Goal: Obtain resource: Obtain resource

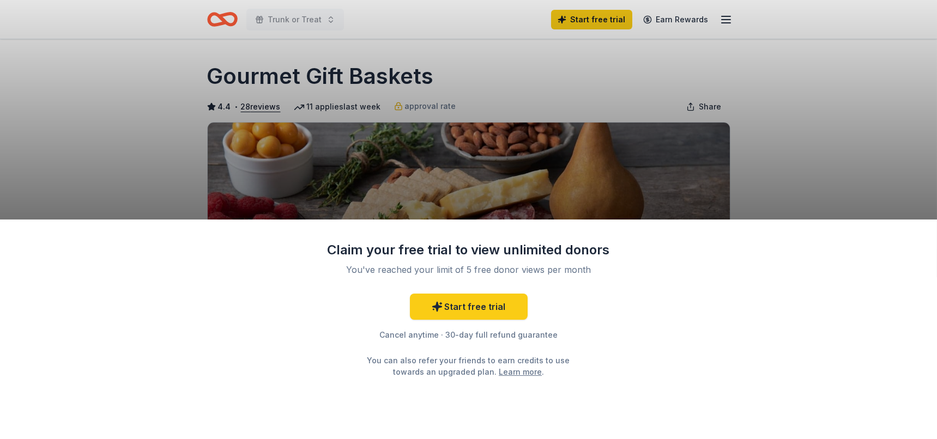
click at [807, 165] on div "Claim your free trial to view unlimited donors You've reached your limit of 5 f…" at bounding box center [468, 219] width 937 height 439
click at [835, 126] on div "Claim your free trial to view unlimited donors You've reached your limit of 5 f…" at bounding box center [468, 219] width 937 height 439
click at [75, 80] on div "Claim your free trial to view unlimited donors You've reached your limit of 5 f…" at bounding box center [468, 219] width 937 height 439
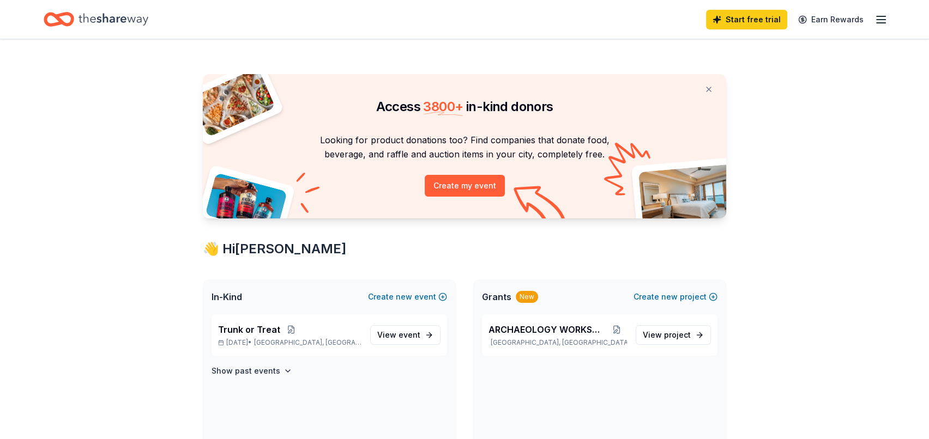
click at [339, 341] on p "Oct 30, 2025 • Uniondale, NY" at bounding box center [289, 343] width 143 height 9
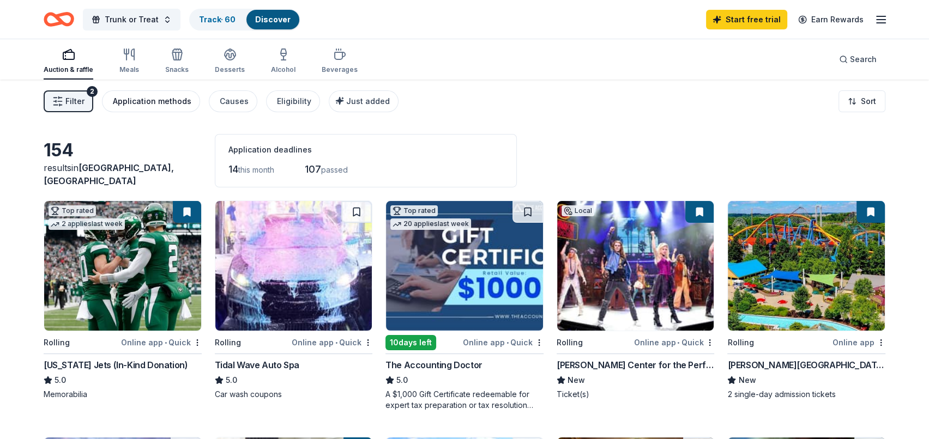
click at [135, 95] on div "Application methods" at bounding box center [152, 101] width 79 height 13
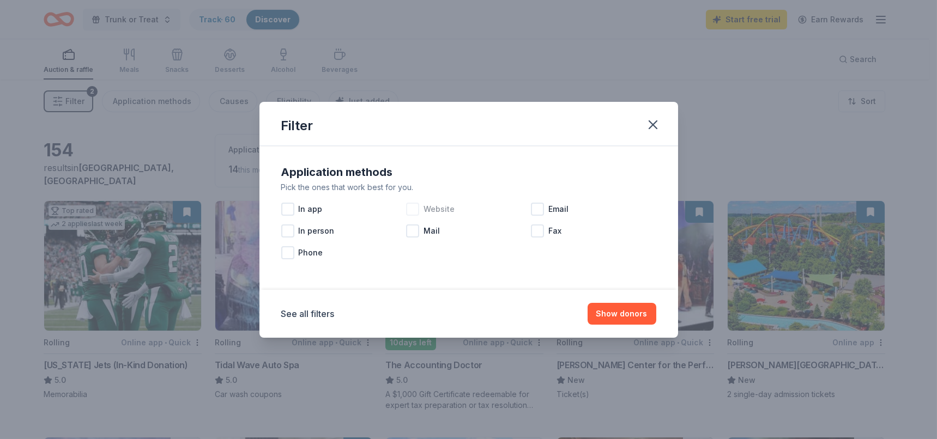
click at [414, 208] on div at bounding box center [412, 209] width 13 height 13
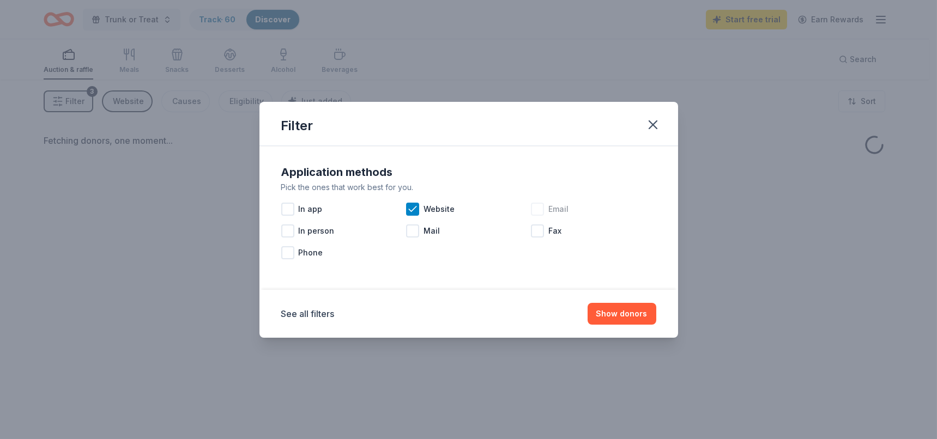
click at [541, 209] on div at bounding box center [537, 209] width 13 height 13
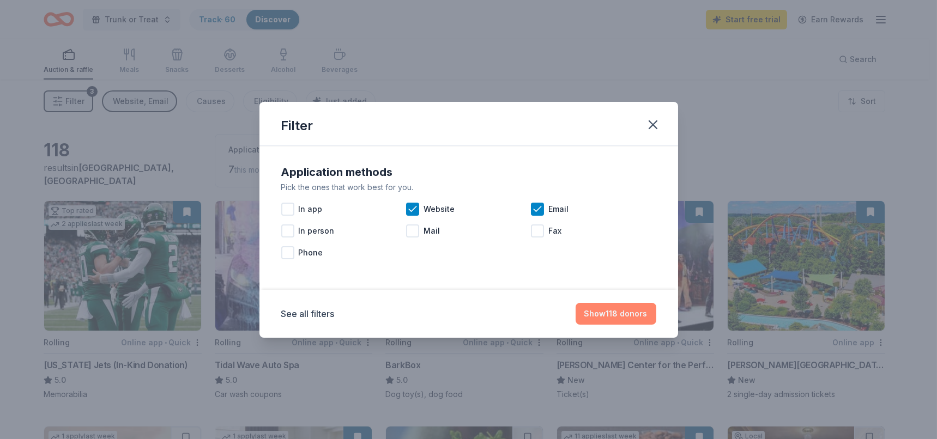
click at [595, 311] on button "Show 118 donors" at bounding box center [616, 314] width 81 height 22
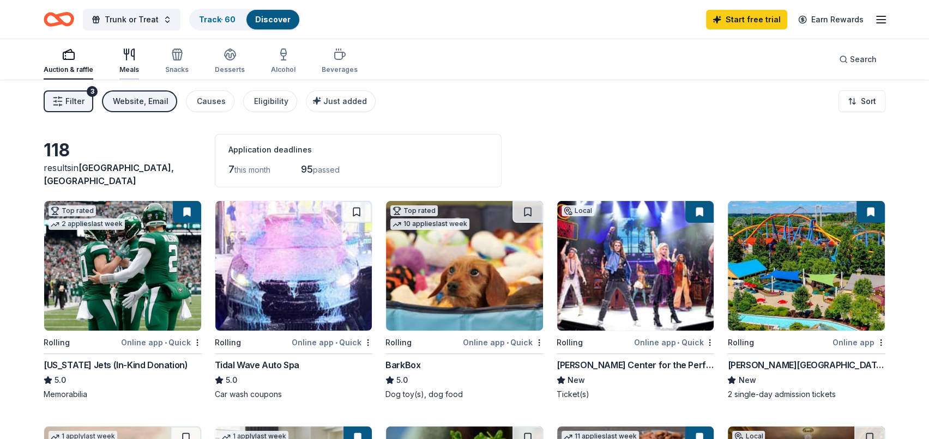
click at [126, 55] on icon "button" at bounding box center [126, 54] width 0 height 11
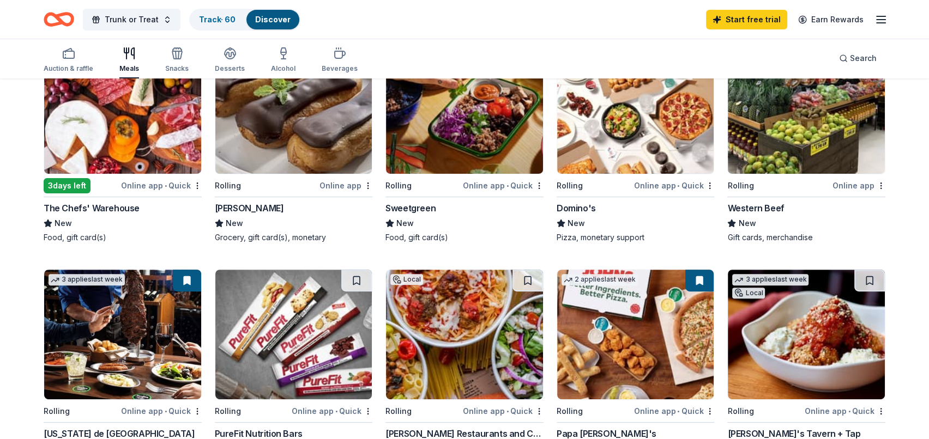
scroll to position [384, 0]
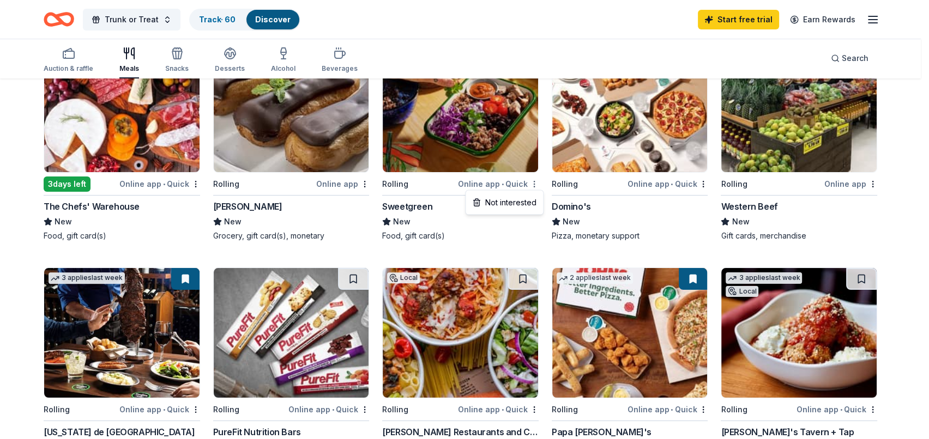
click at [491, 203] on div "Not interested" at bounding box center [504, 203] width 73 height 20
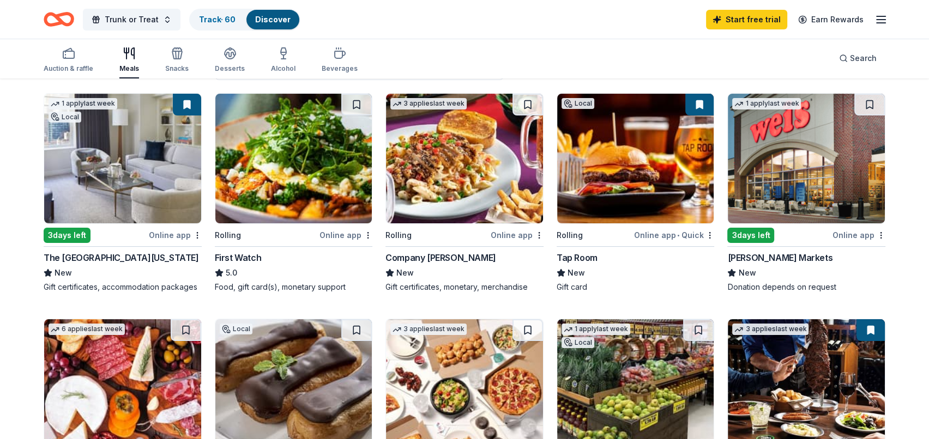
scroll to position [44, 0]
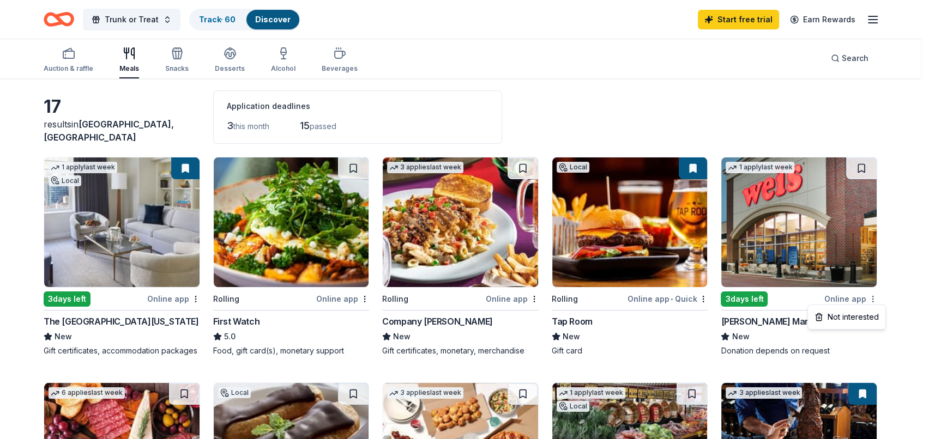
click at [881, 302] on html "Trunk or Treat Track · 60 Discover Start free trial Earn Rewards Auction & raff…" at bounding box center [464, 175] width 929 height 439
click at [856, 316] on div "Not interested" at bounding box center [846, 317] width 73 height 20
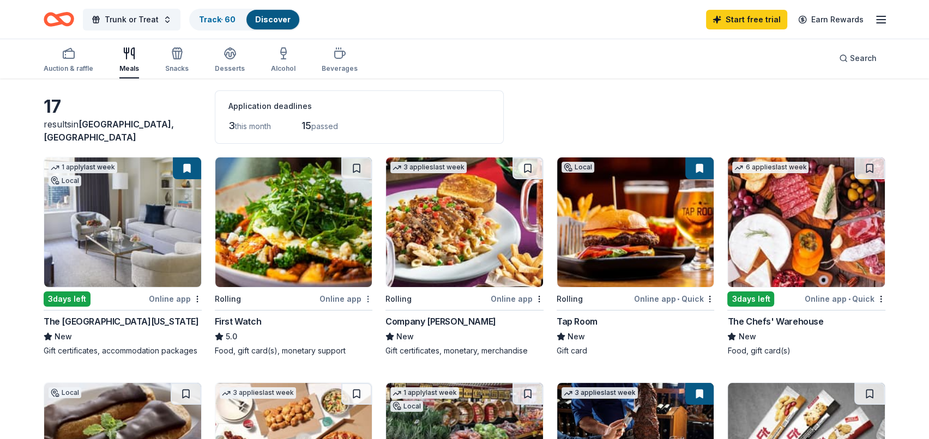
click at [370, 298] on html "Trunk or Treat Track · 60 Discover Start free trial Earn Rewards Auction & raff…" at bounding box center [464, 175] width 929 height 439
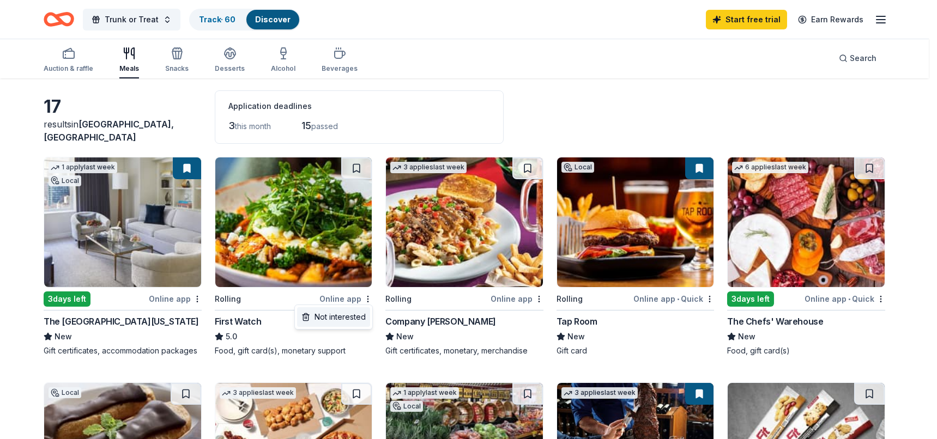
click at [357, 322] on div "Not interested" at bounding box center [333, 317] width 73 height 20
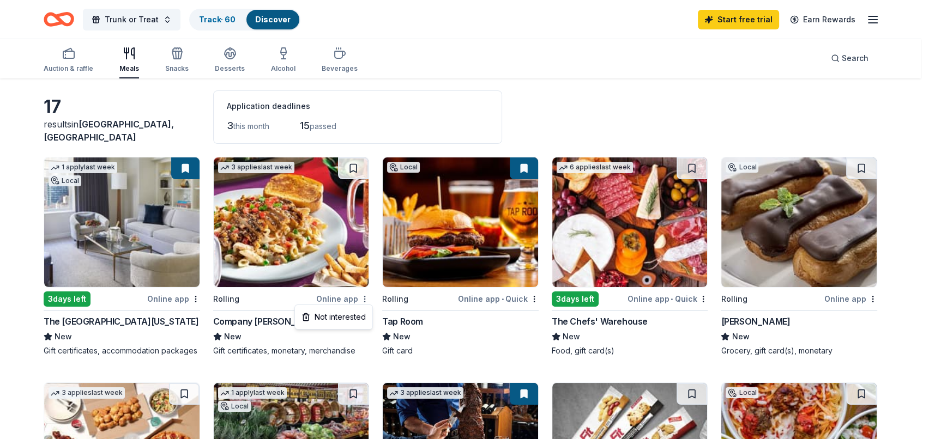
click at [366, 302] on body "Trunk or Treat Track · 60 Discover Start free trial Earn Rewards Auction & raff…" at bounding box center [460, 175] width 921 height 439
click at [345, 318] on div "Not interested" at bounding box center [333, 317] width 73 height 20
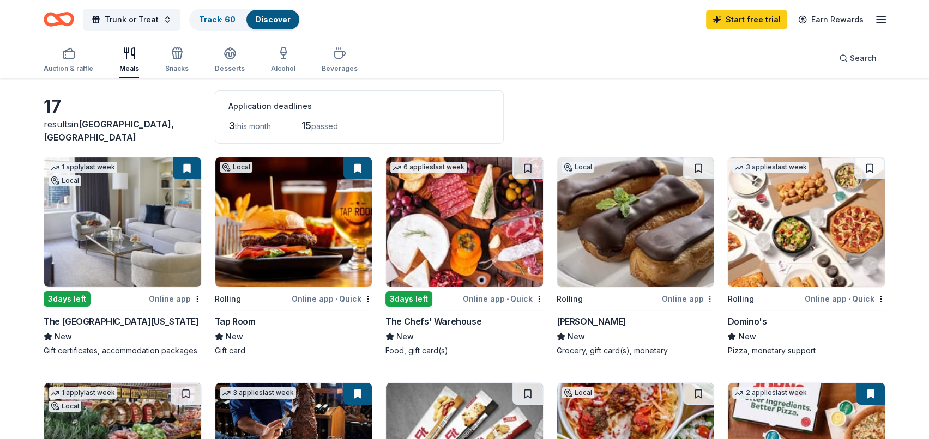
click at [709, 300] on body "Trunk or Treat Track · 60 Discover Start free trial Earn Rewards Auction & raff…" at bounding box center [464, 175] width 929 height 439
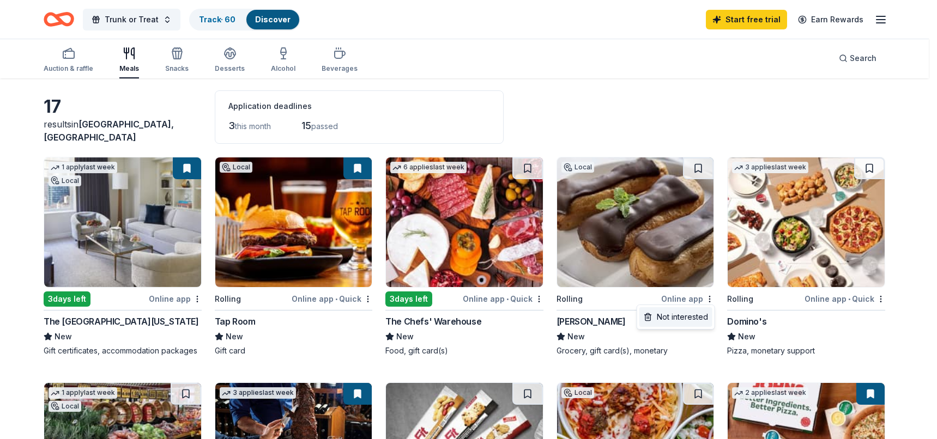
click at [676, 315] on div "Not interested" at bounding box center [675, 317] width 73 height 20
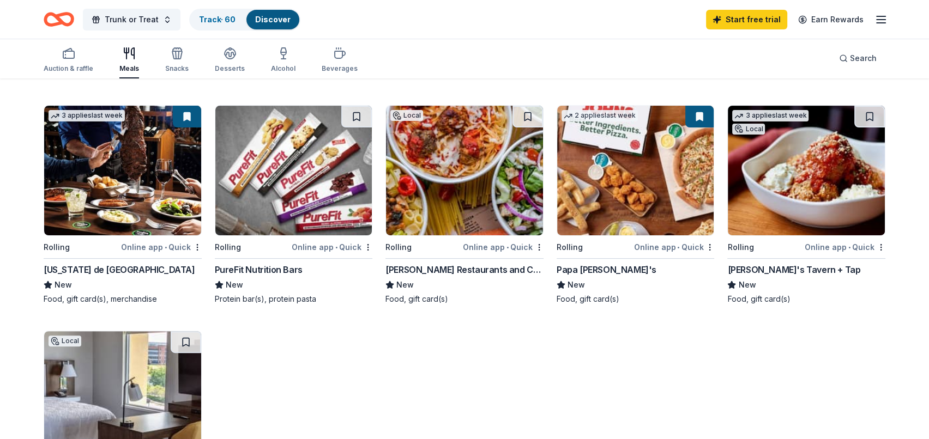
scroll to position [313, 0]
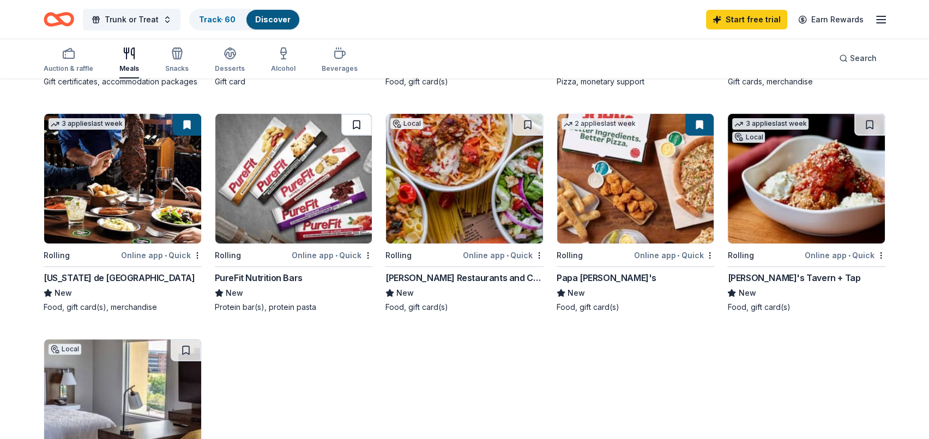
click at [352, 126] on button at bounding box center [356, 125] width 31 height 22
click at [529, 118] on button at bounding box center [527, 125] width 31 height 22
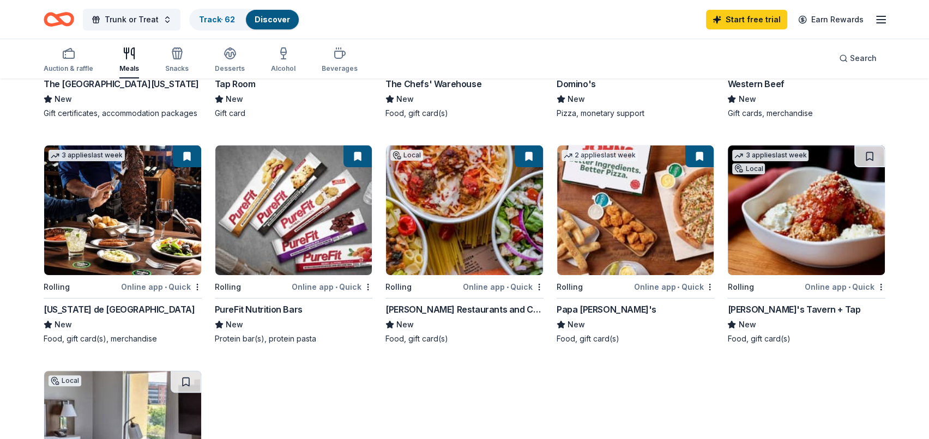
scroll to position [272, 0]
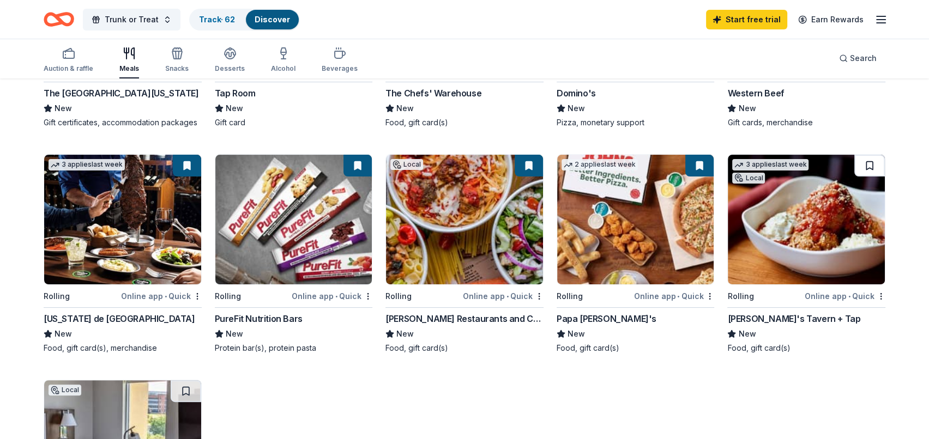
click at [867, 166] on button at bounding box center [869, 166] width 31 height 22
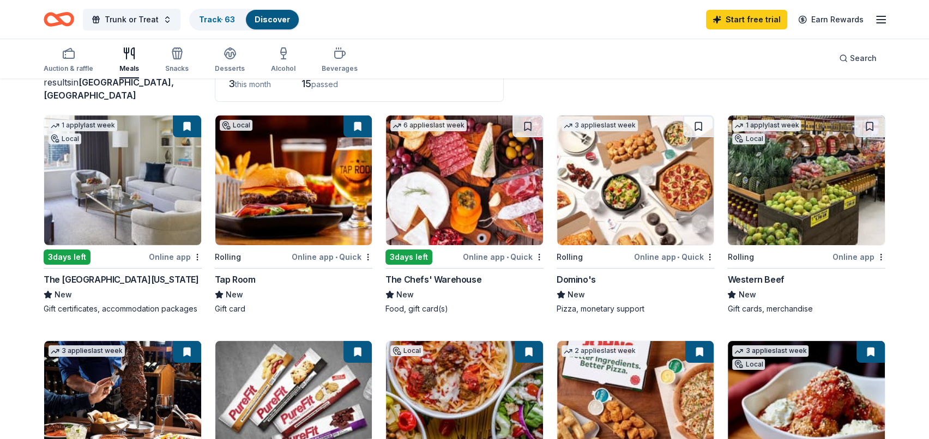
scroll to position [70, 0]
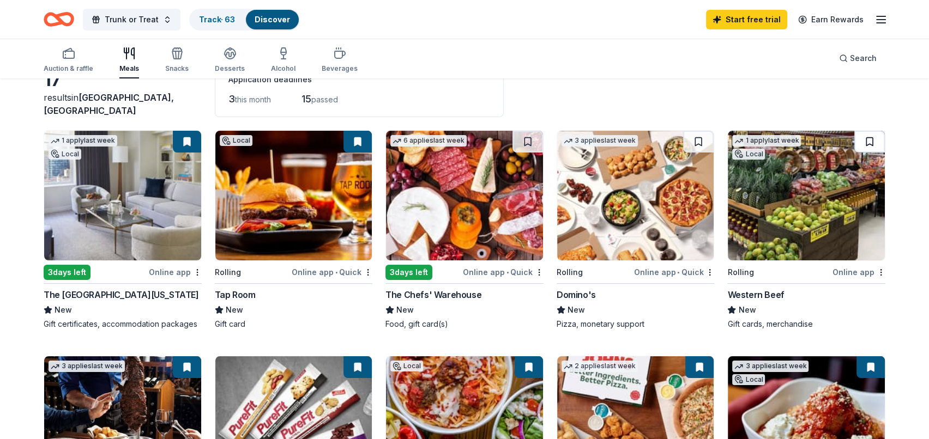
click at [867, 141] on button at bounding box center [869, 142] width 31 height 22
click at [178, 56] on icon "button" at bounding box center [178, 55] width 1 height 8
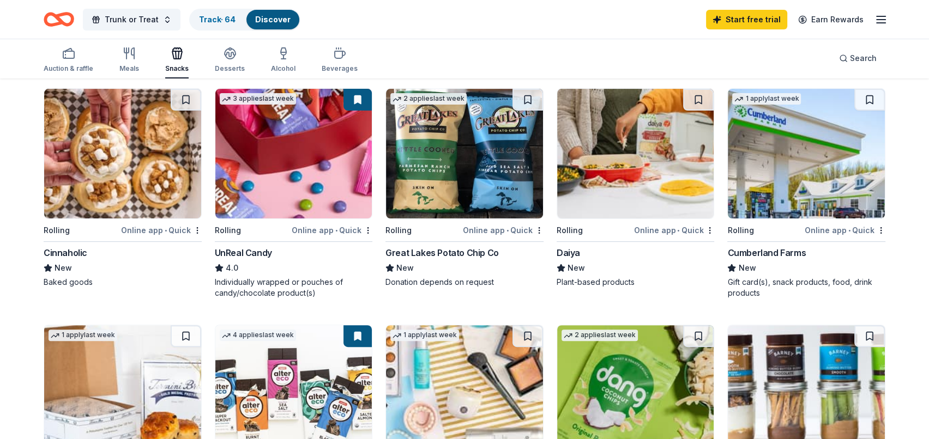
scroll to position [357, 0]
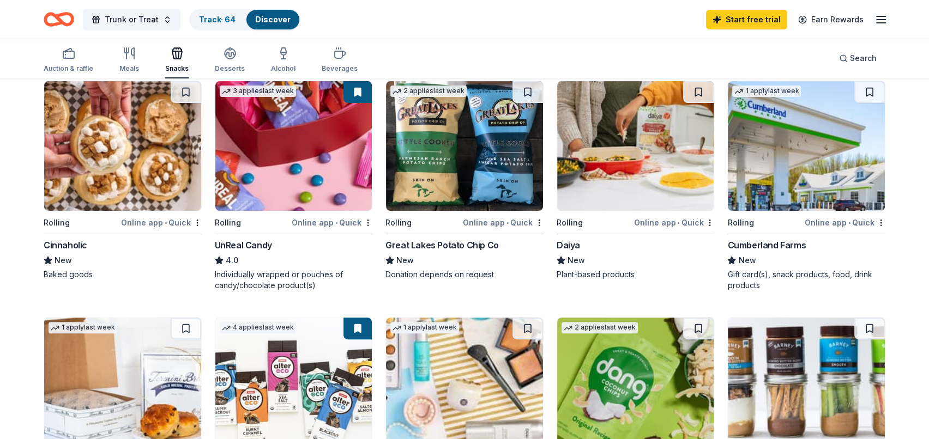
click at [527, 90] on button at bounding box center [527, 92] width 31 height 22
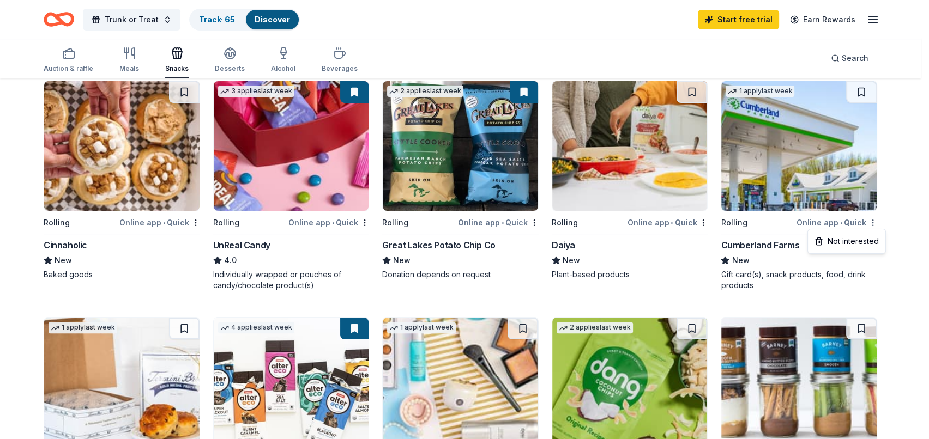
click at [858, 237] on div "Not interested" at bounding box center [846, 242] width 73 height 20
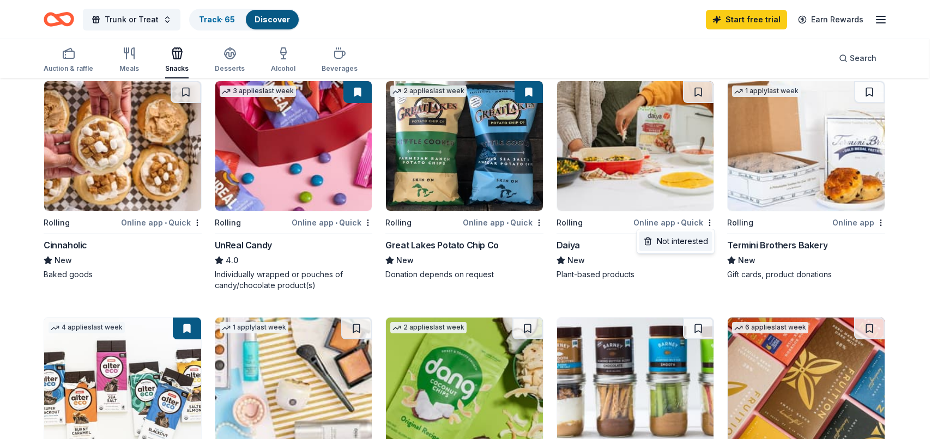
click at [676, 243] on div "Not interested" at bounding box center [675, 242] width 73 height 20
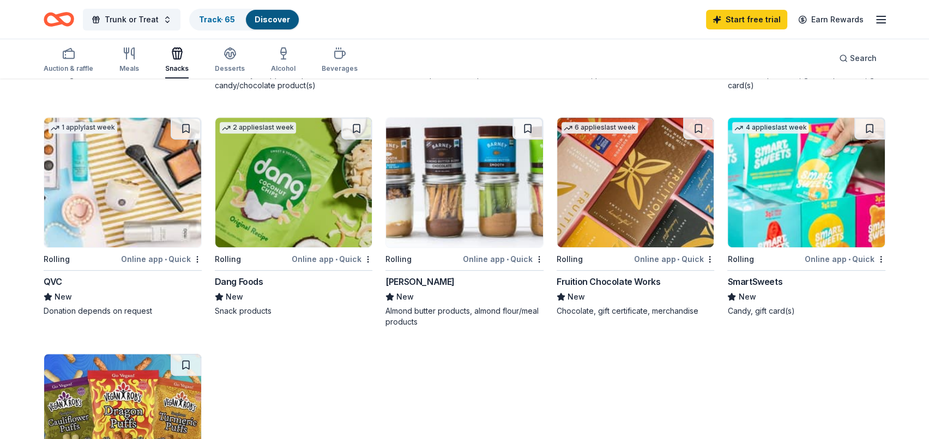
scroll to position [584, 0]
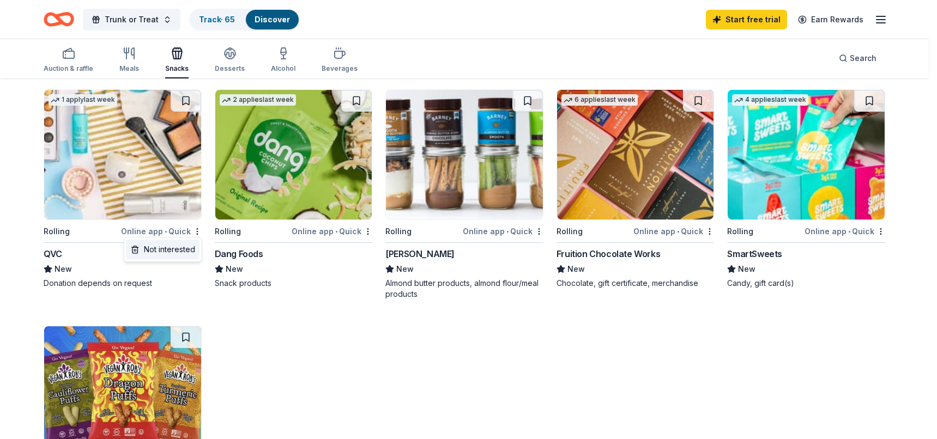
click at [176, 247] on div "Not interested" at bounding box center [162, 250] width 73 height 20
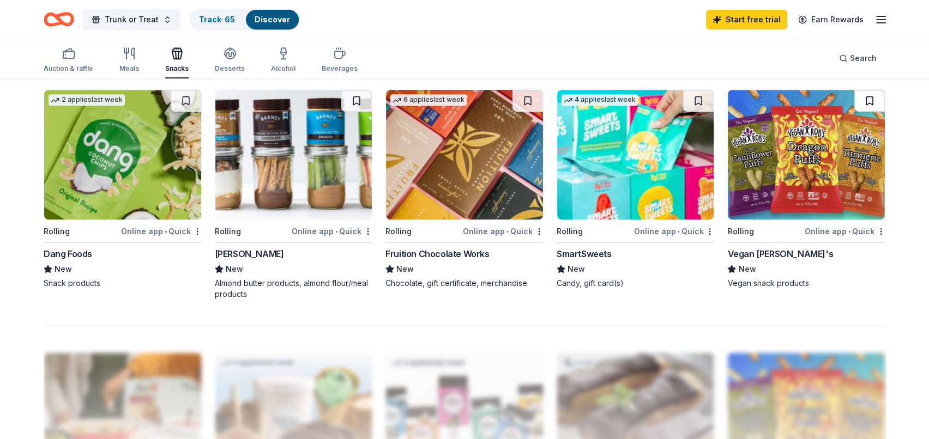
click at [873, 97] on button at bounding box center [869, 101] width 31 height 22
click at [697, 100] on button at bounding box center [698, 101] width 31 height 22
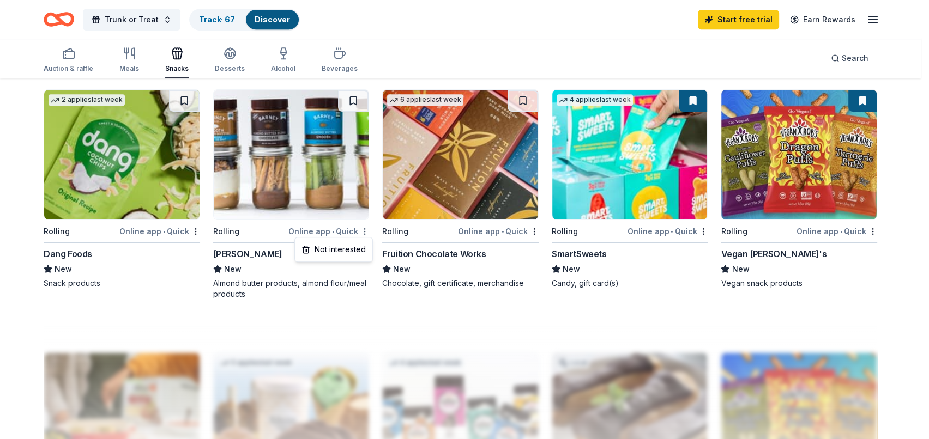
click at [332, 251] on div "Not interested" at bounding box center [333, 250] width 73 height 20
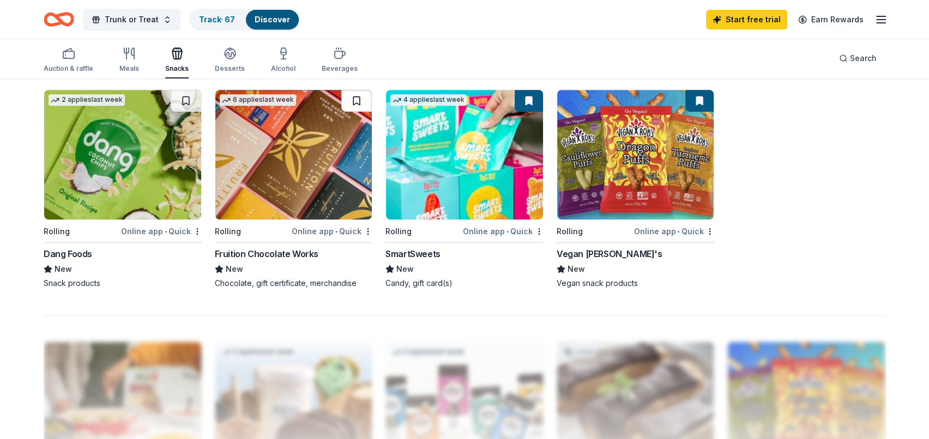
click at [357, 98] on button at bounding box center [356, 101] width 31 height 22
click at [187, 100] on button at bounding box center [186, 101] width 31 height 22
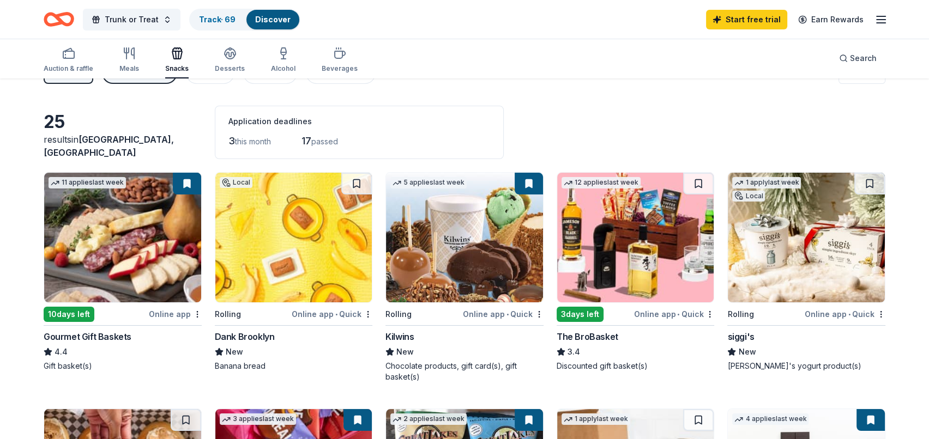
scroll to position [0, 0]
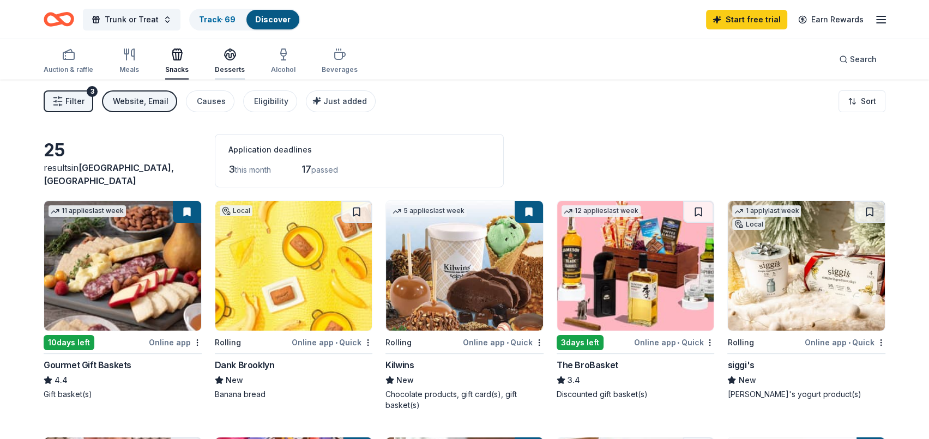
click at [229, 58] on icon "button" at bounding box center [230, 54] width 13 height 13
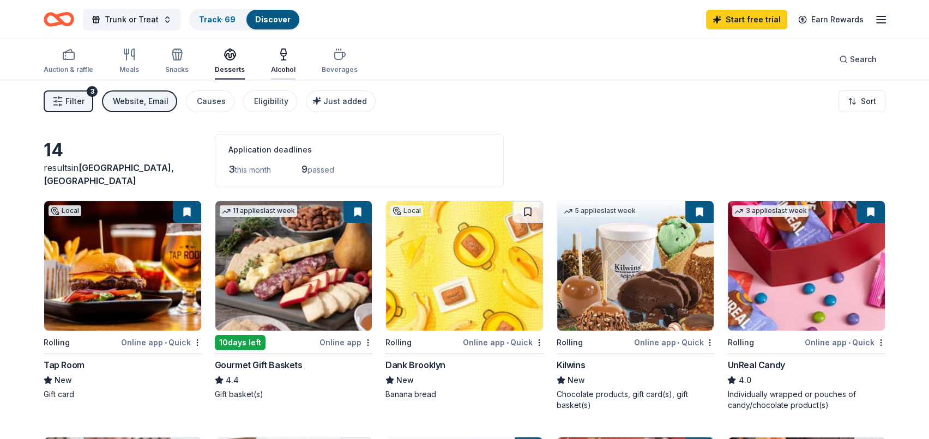
click at [277, 58] on icon "button" at bounding box center [283, 54] width 13 height 13
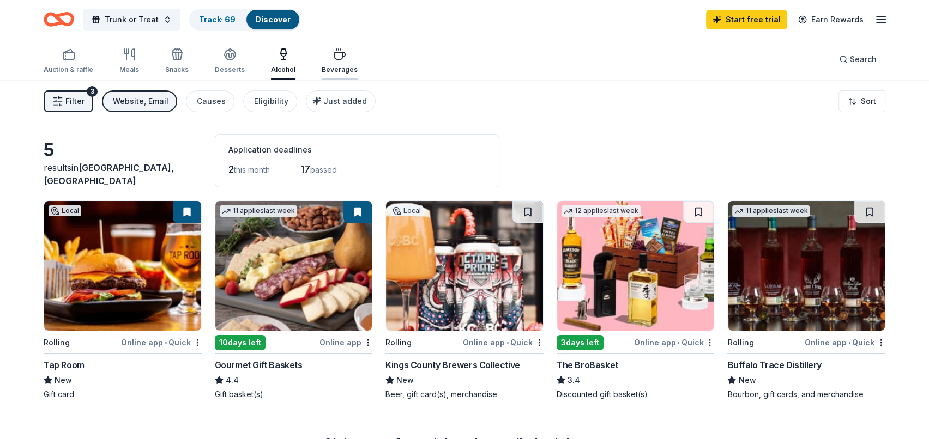
click at [339, 52] on icon "button" at bounding box center [339, 54] width 13 height 13
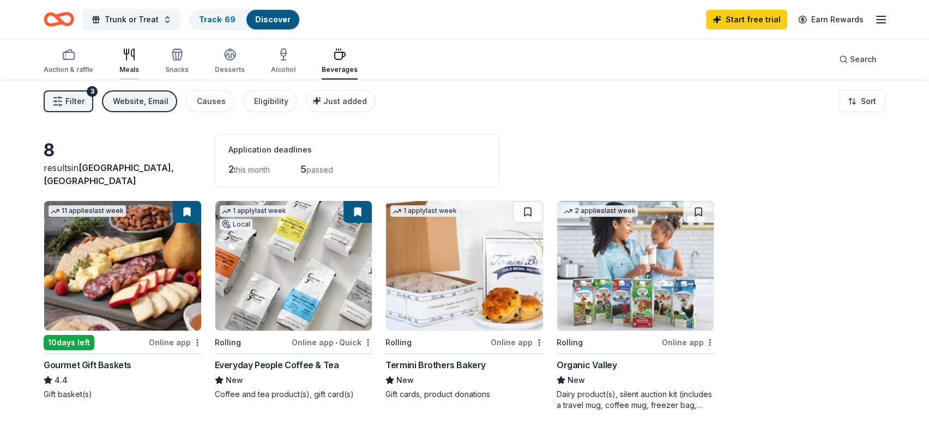
click at [128, 52] on icon "button" at bounding box center [126, 51] width 4 height 5
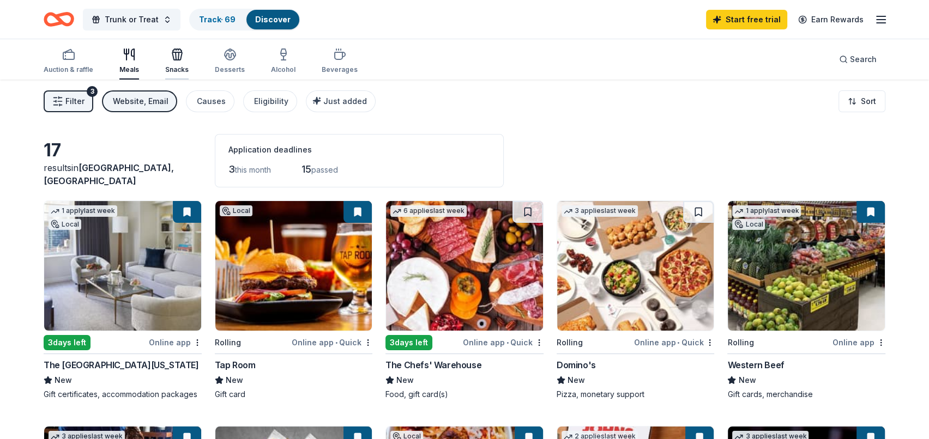
click at [178, 58] on icon "button" at bounding box center [178, 56] width 1 height 8
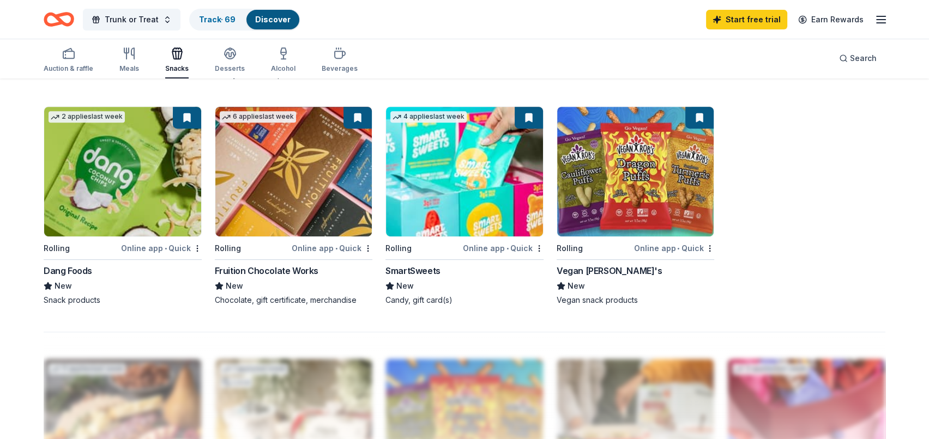
scroll to position [518, 0]
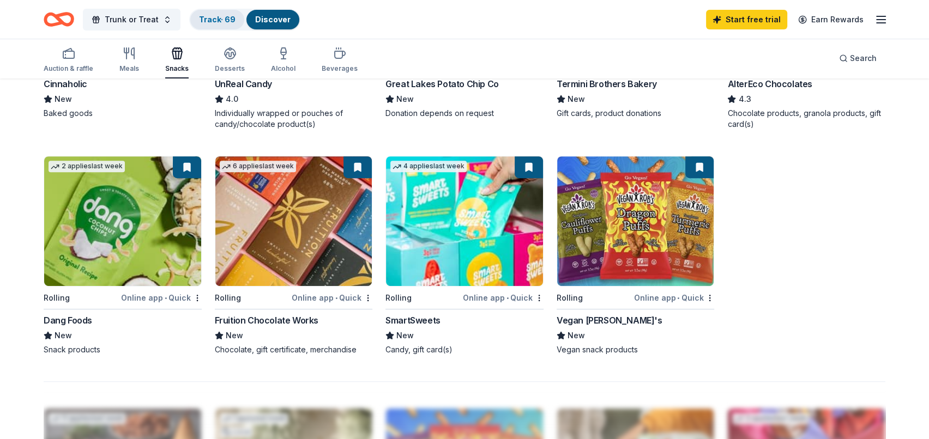
click at [194, 20] on div "Track · 69" at bounding box center [217, 20] width 54 height 20
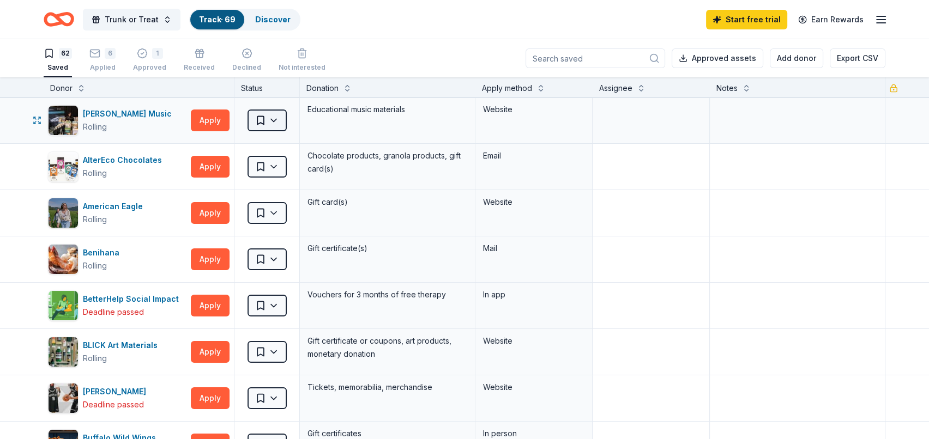
click at [276, 119] on html "Trunk or Treat Track · 69 Discover Start free trial Earn Rewards 62 Saved 6 App…" at bounding box center [464, 219] width 929 height 439
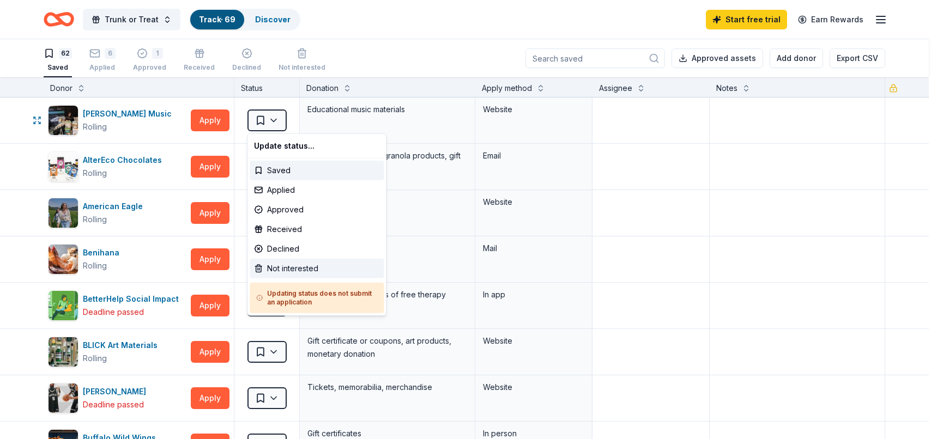
click at [294, 270] on div "Not interested" at bounding box center [317, 269] width 134 height 20
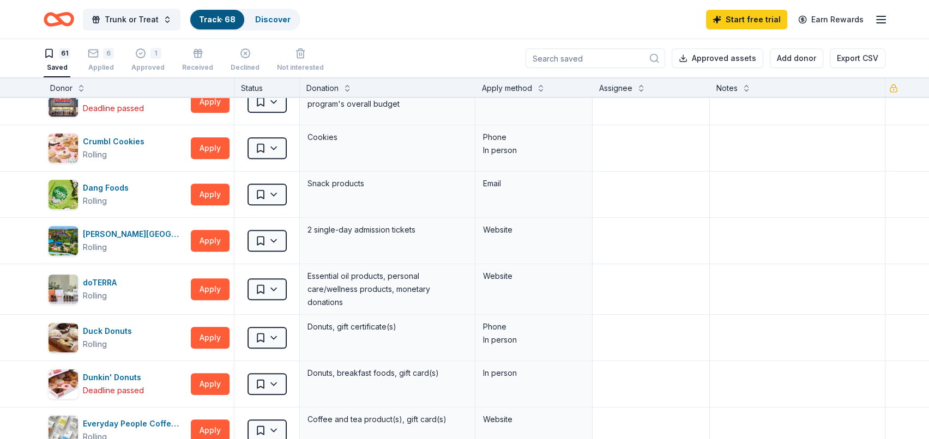
scroll to position [635, 0]
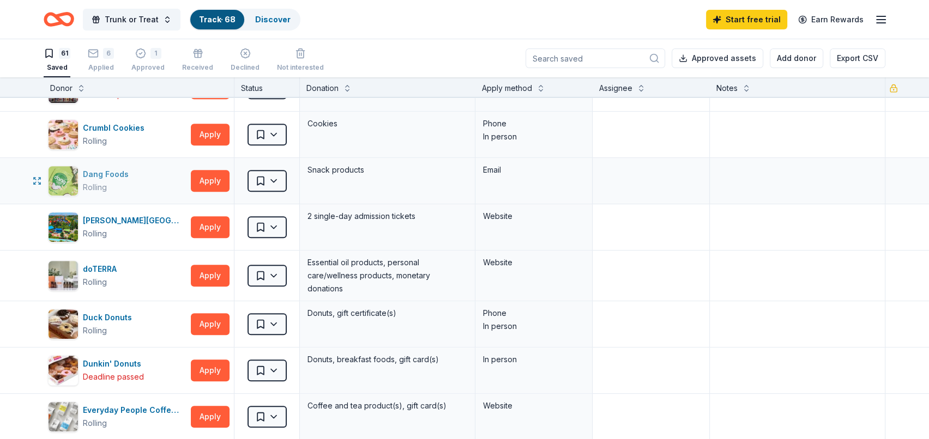
drag, startPoint x: 136, startPoint y: 174, endPoint x: 83, endPoint y: 175, distance: 53.4
click at [83, 175] on div "Dang Foods Rolling" at bounding box center [117, 181] width 138 height 31
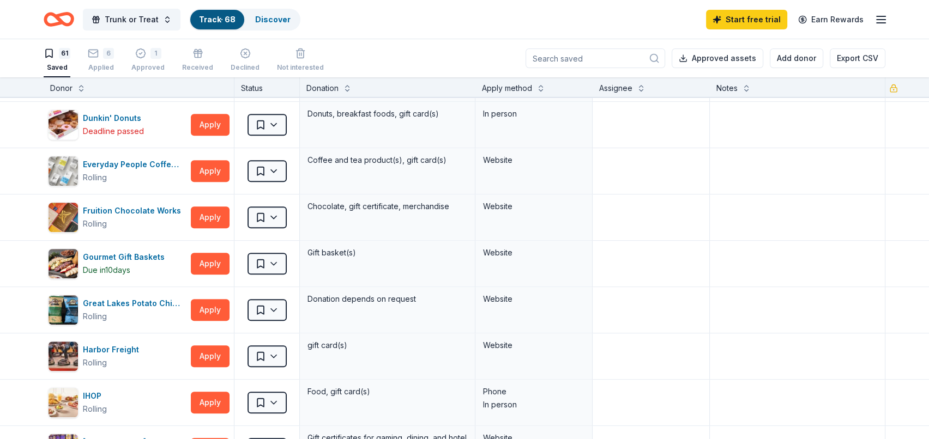
scroll to position [917, 0]
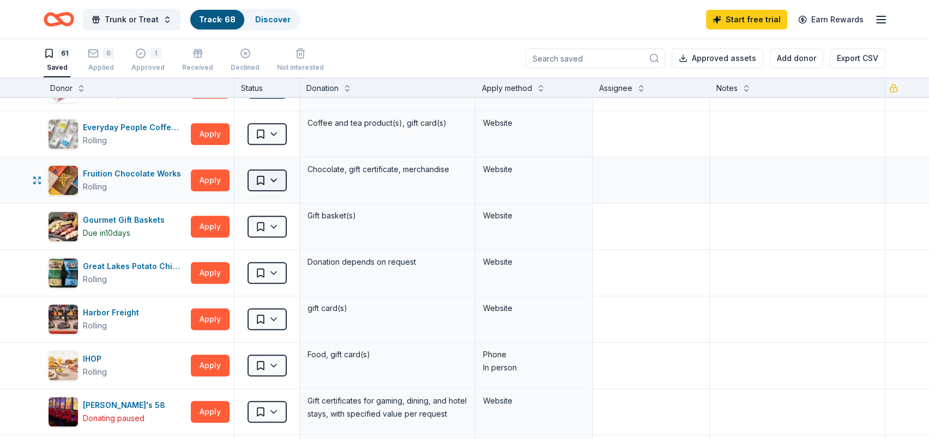
click at [278, 179] on html "Trunk or Treat Track · 68 Discover Start free trial Earn Rewards 61 Saved 6 App…" at bounding box center [464, 219] width 929 height 439
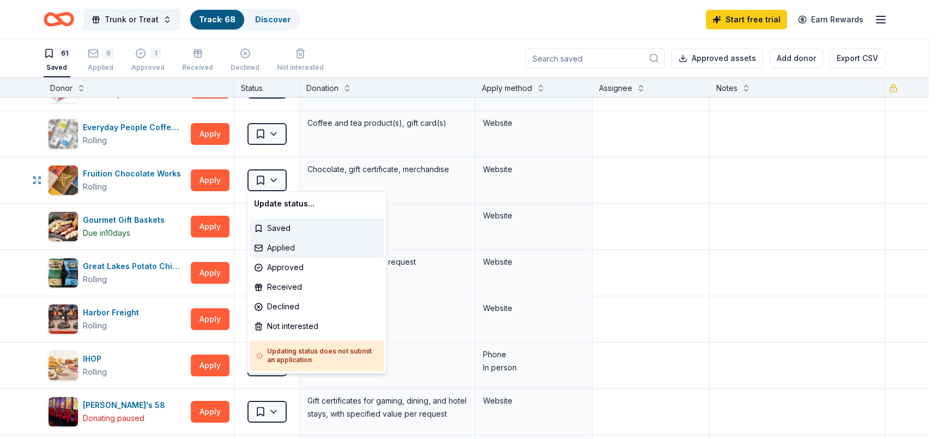
click at [289, 247] on div "Applied" at bounding box center [317, 248] width 134 height 20
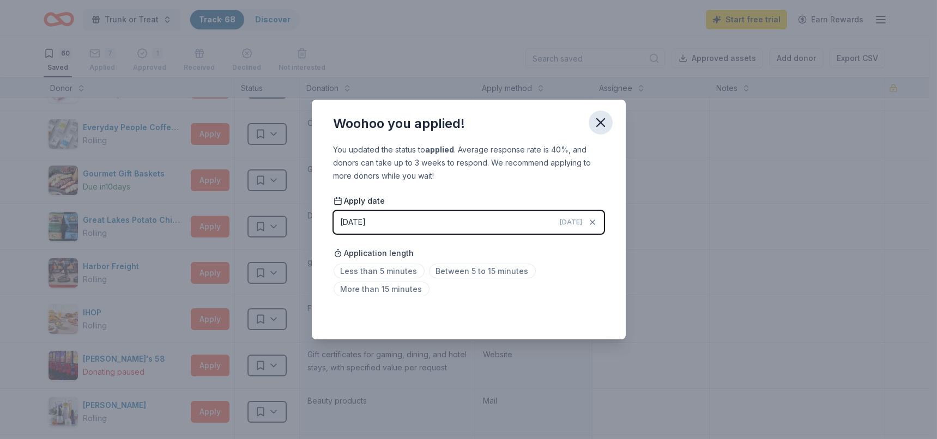
click at [603, 123] on icon "button" at bounding box center [600, 122] width 15 height 15
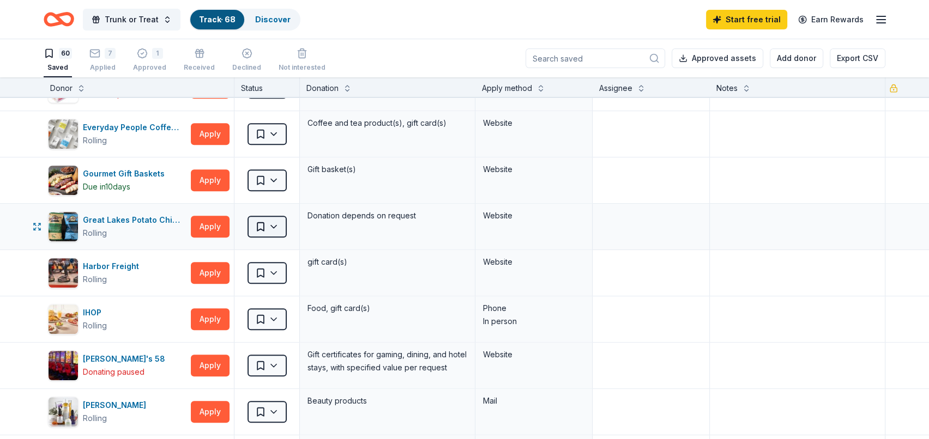
click at [280, 228] on html "Trunk or Treat Track · 68 Discover Start free trial Earn Rewards 60 Saved 7 App…" at bounding box center [464, 219] width 929 height 439
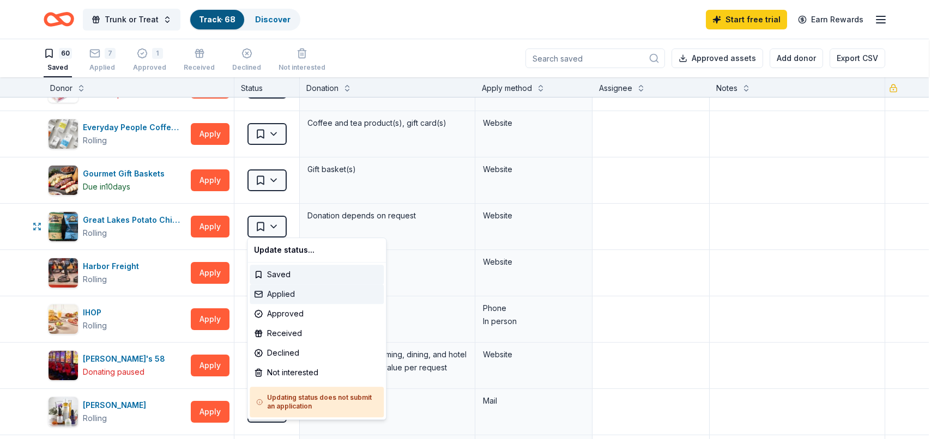
click at [285, 292] on div "Applied" at bounding box center [317, 295] width 134 height 20
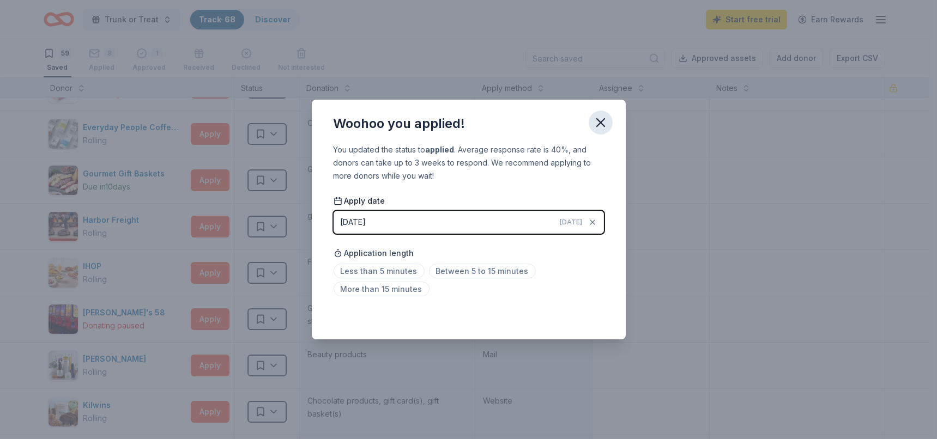
click at [599, 123] on icon "button" at bounding box center [600, 122] width 15 height 15
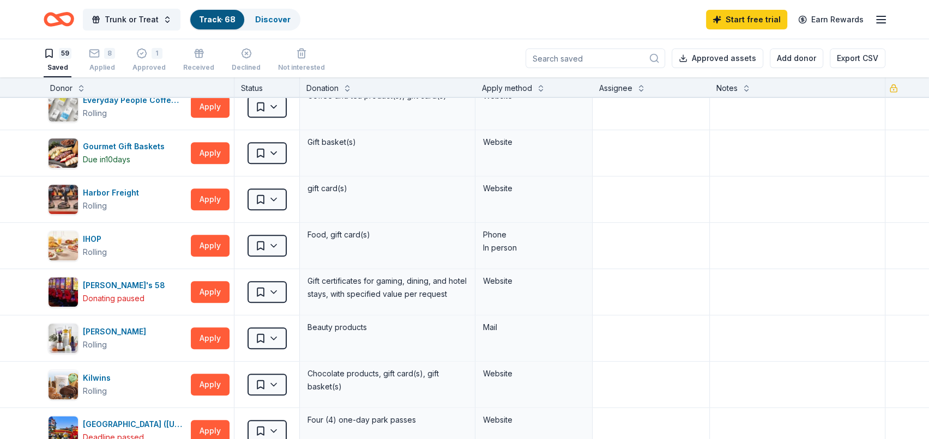
scroll to position [963, 0]
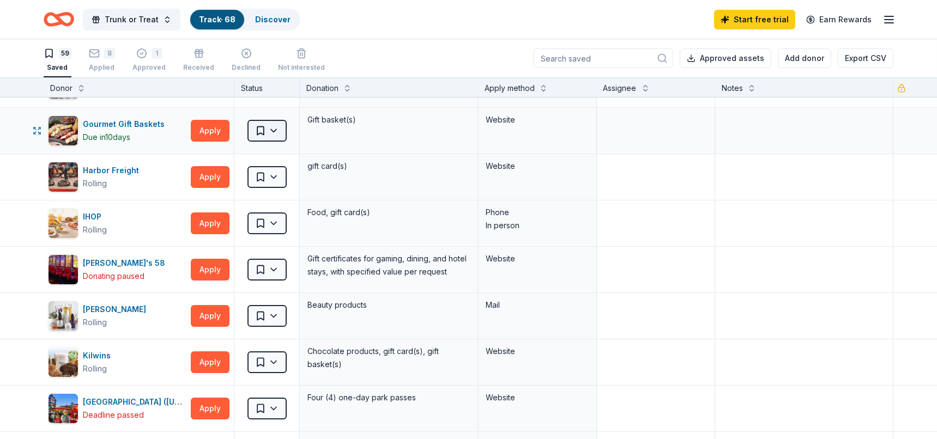
click at [279, 133] on html "Trunk or Treat Track · 68 Discover Start free trial Earn Rewards 59 Saved 8 App…" at bounding box center [468, 219] width 937 height 439
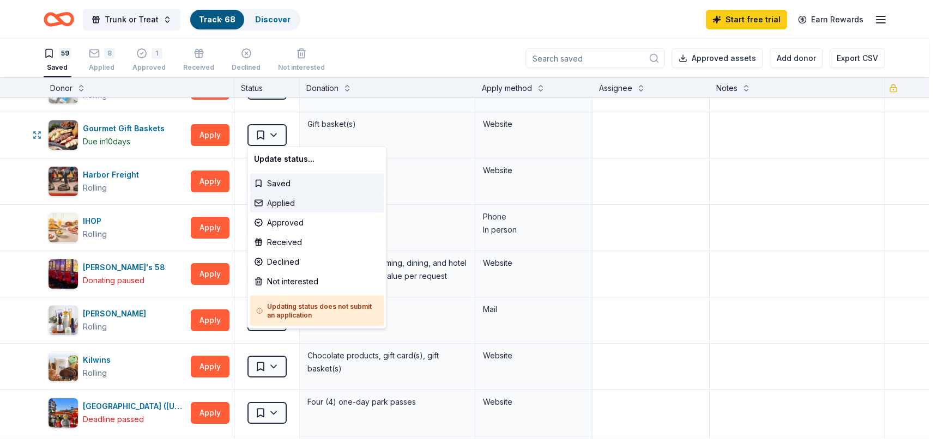
click at [287, 202] on div "Applied" at bounding box center [317, 204] width 134 height 20
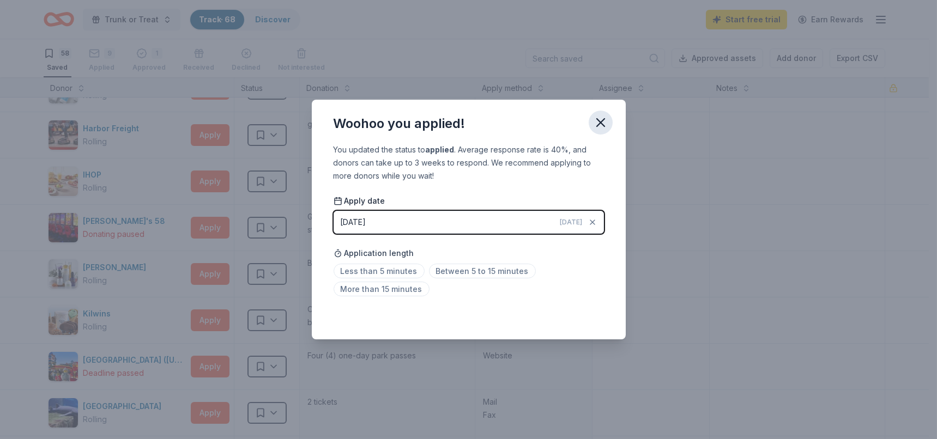
click at [594, 122] on icon "button" at bounding box center [600, 122] width 15 height 15
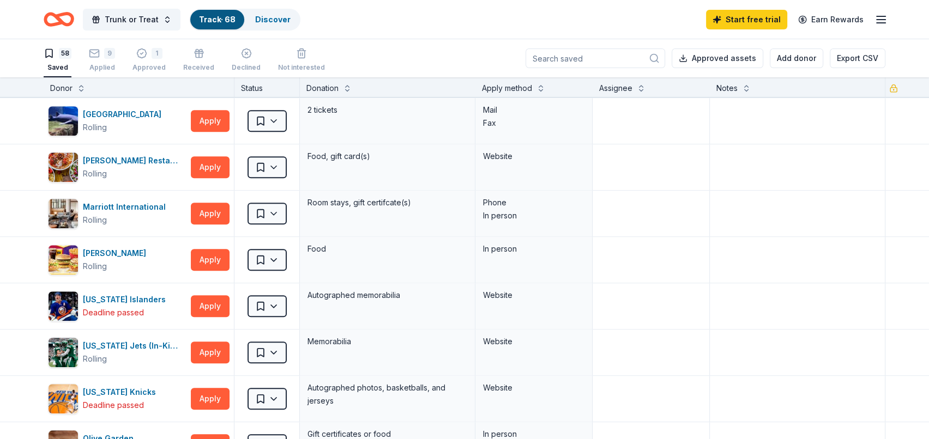
scroll to position [1269, 0]
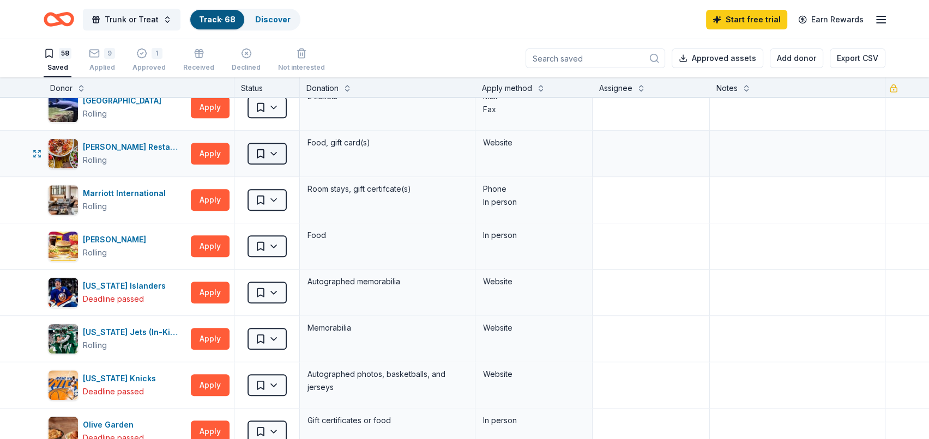
click at [271, 158] on html "Trunk or Treat Track · 68 Discover Start free trial Earn Rewards 58 Saved 9 App…" at bounding box center [464, 219] width 929 height 439
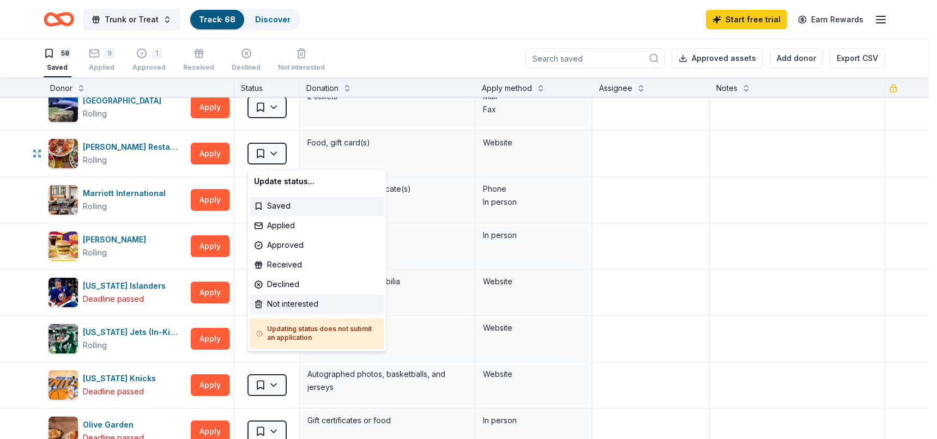
click at [286, 305] on div "Not interested" at bounding box center [317, 304] width 134 height 20
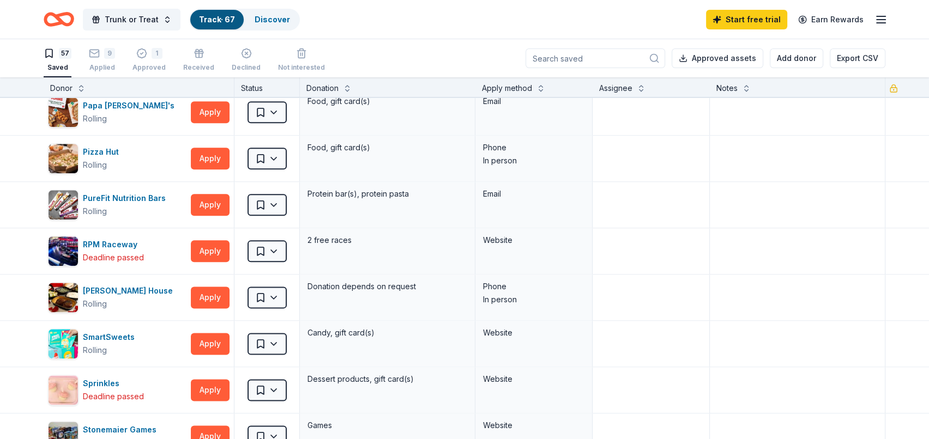
scroll to position [1687, 0]
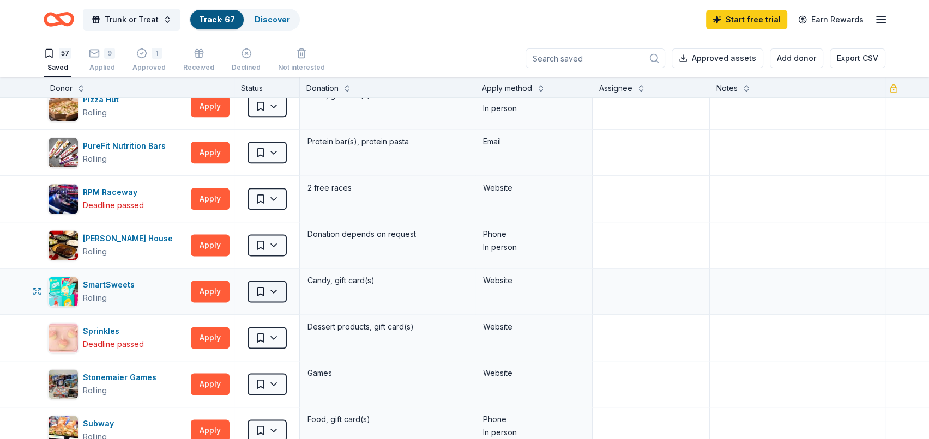
click at [277, 295] on html "Trunk or Treat Track · 67 Discover Start free trial Earn Rewards 57 Saved 9 App…" at bounding box center [464, 219] width 929 height 439
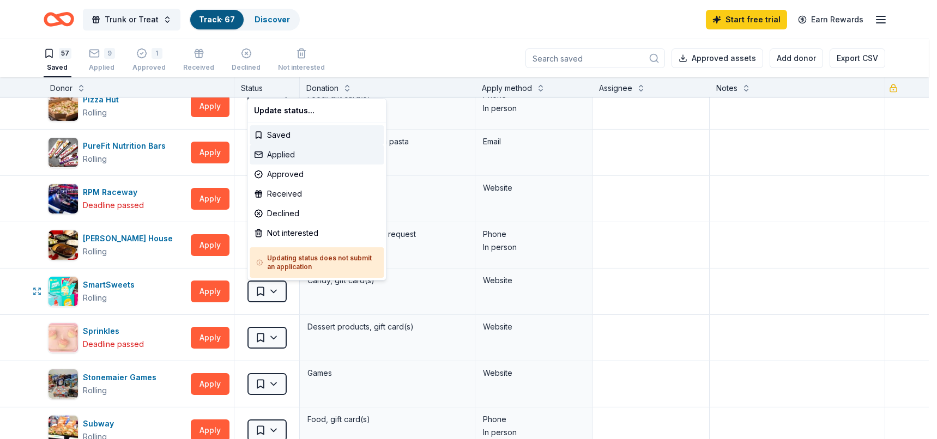
click at [282, 154] on div "Applied" at bounding box center [317, 155] width 134 height 20
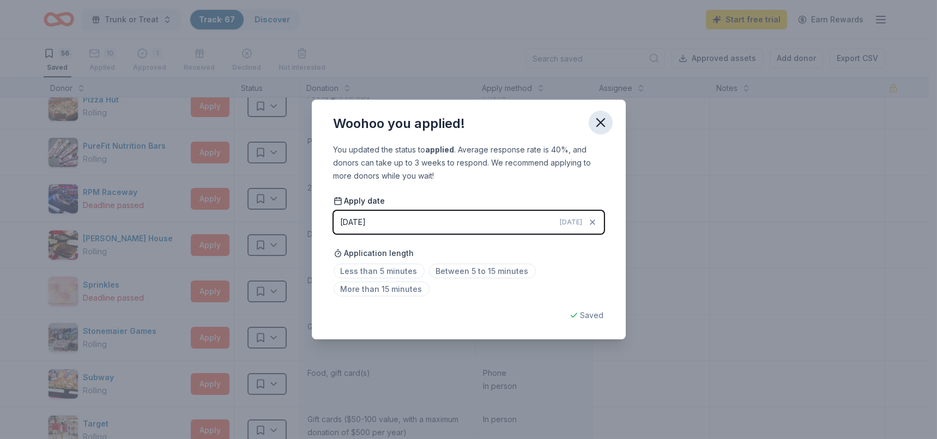
click at [600, 124] on icon "button" at bounding box center [600, 122] width 15 height 15
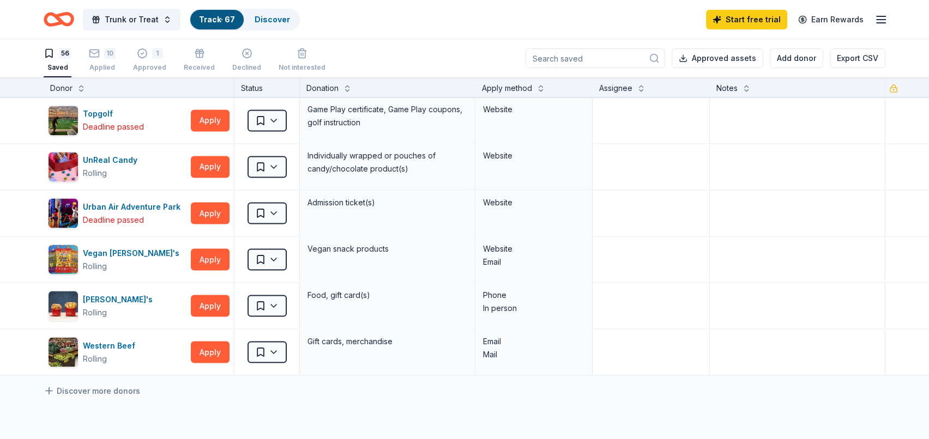
scroll to position [2364, 0]
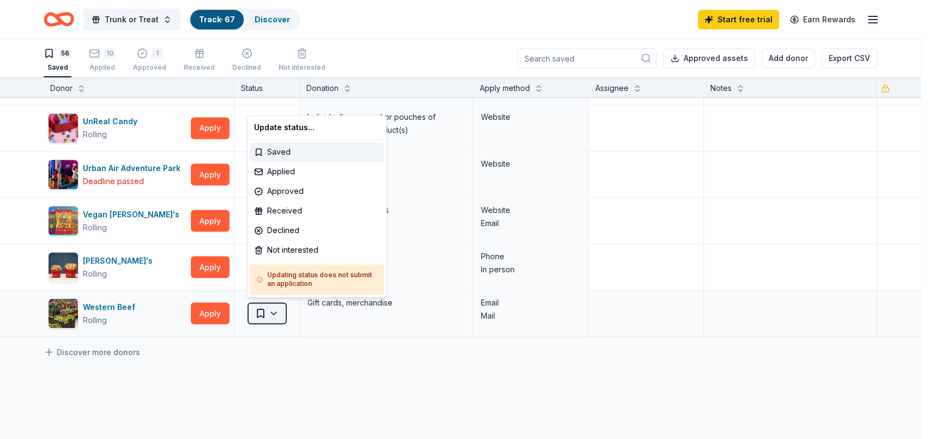
click at [280, 316] on html "Trunk or Treat Track · 67 Discover Start free trial Earn Rewards 56 Saved 10 Ap…" at bounding box center [464, 219] width 929 height 439
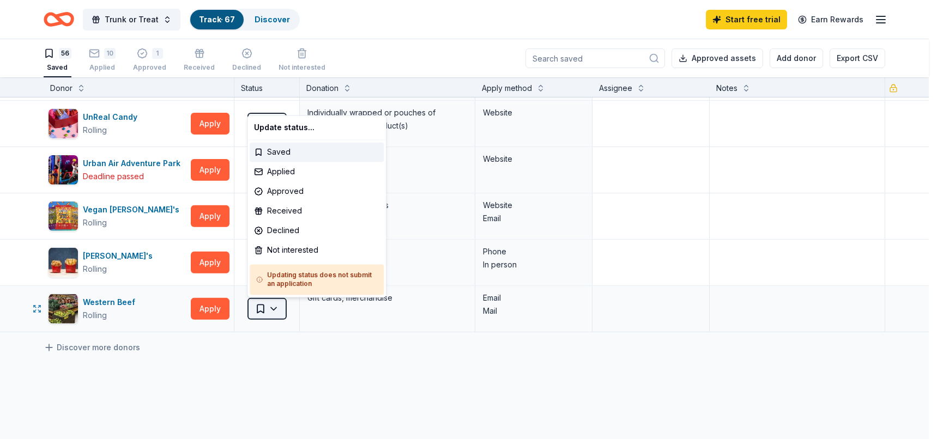
click at [280, 316] on html "Trunk or Treat Track · 67 Discover Start free trial Earn Rewards 56 Saved 10 Ap…" at bounding box center [468, 219] width 937 height 439
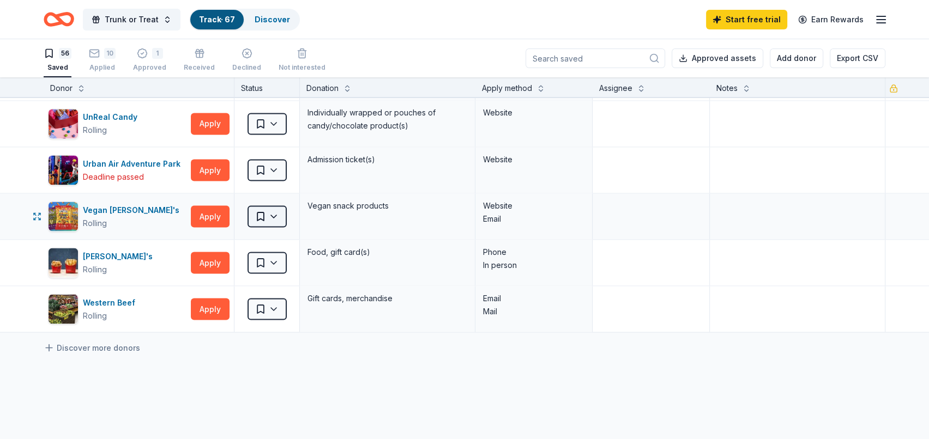
click at [279, 219] on html "Trunk or Treat Track · 67 Discover Start free trial Earn Rewards 56 Saved 10 Ap…" at bounding box center [464, 219] width 929 height 439
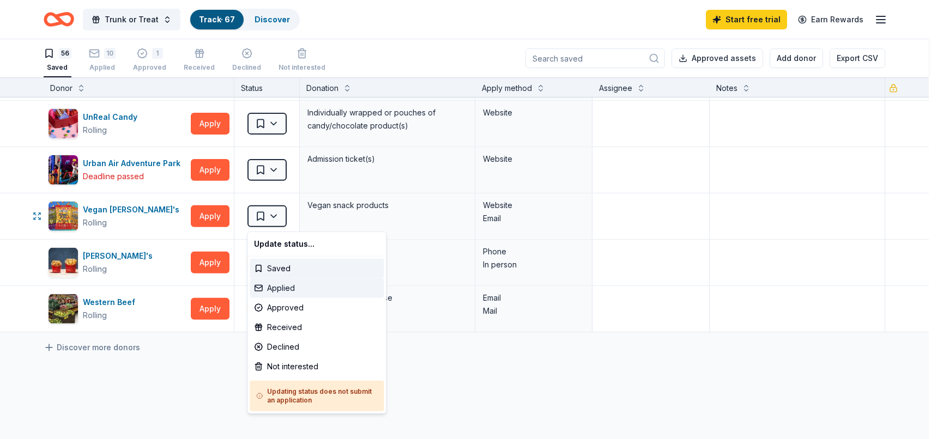
click at [278, 289] on div "Applied" at bounding box center [317, 289] width 134 height 20
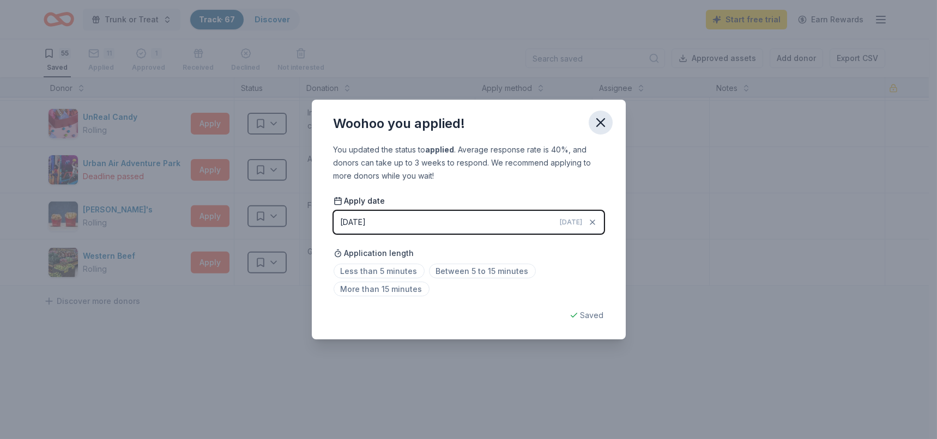
click at [602, 122] on icon "button" at bounding box center [600, 122] width 15 height 15
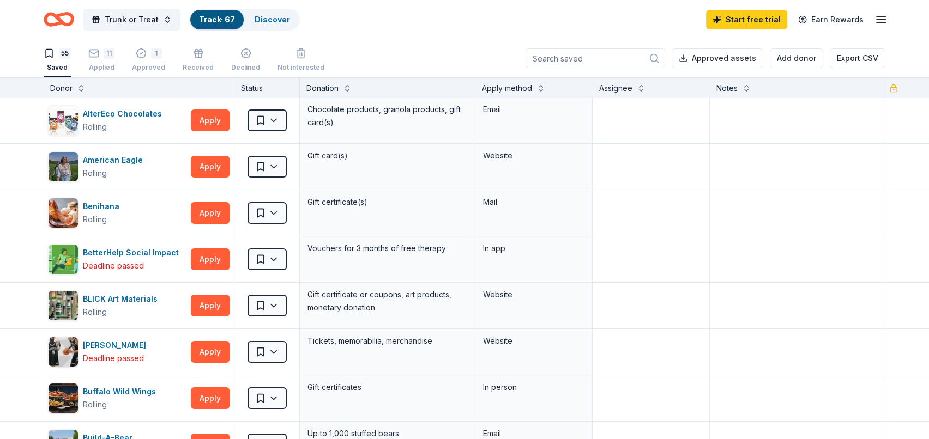
scroll to position [0, 0]
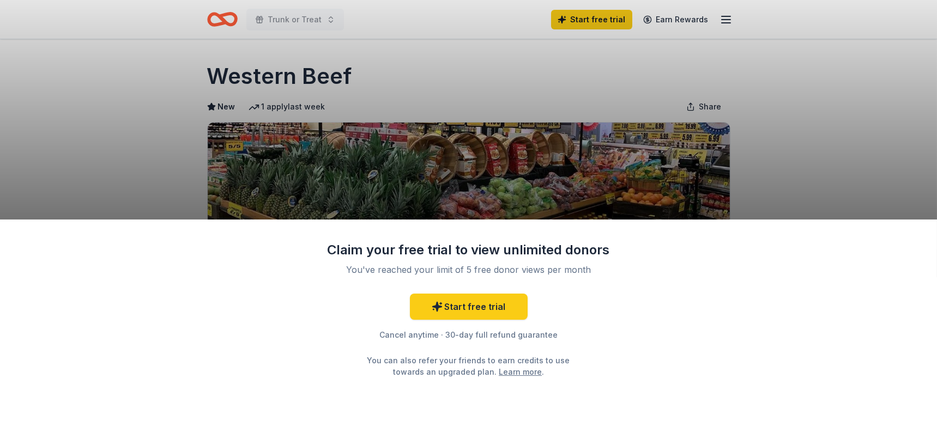
click at [759, 99] on div "Claim your free trial to view unlimited donors You've reached your limit of 5 f…" at bounding box center [468, 219] width 937 height 439
